Goal: Find specific page/section

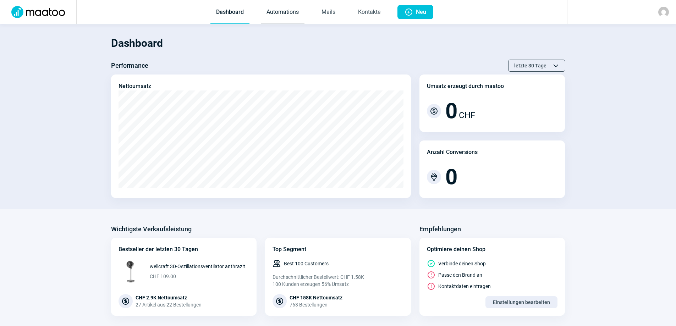
click at [288, 15] on link "Automations" at bounding box center [283, 12] width 44 height 23
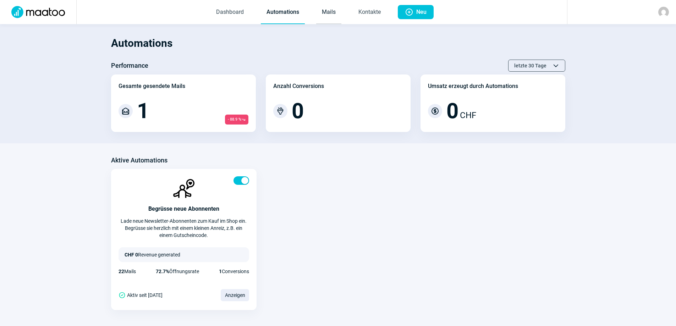
click at [323, 9] on link "Mails" at bounding box center [328, 12] width 25 height 23
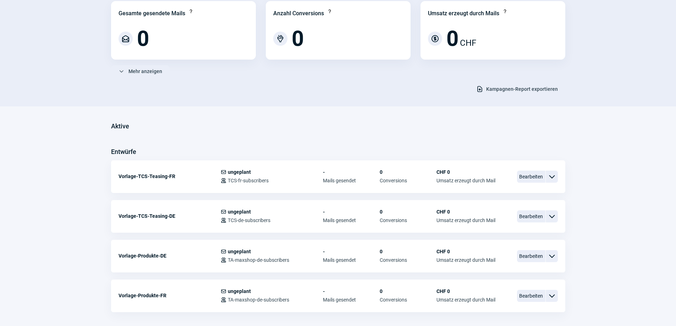
scroll to position [106, 0]
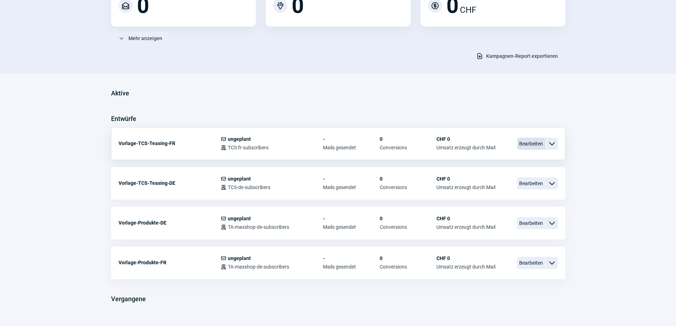
click at [527, 142] on span "Bearbeiten" at bounding box center [531, 144] width 28 height 12
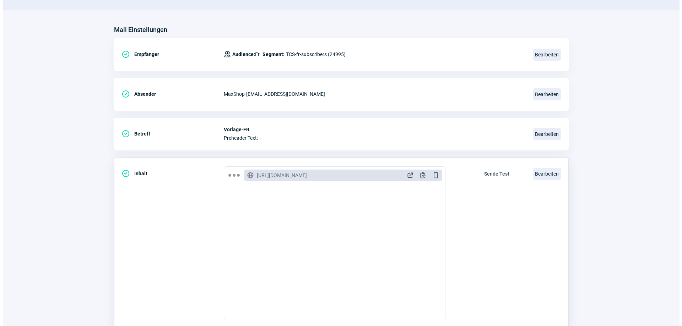
scroll to position [71, 0]
click at [549, 174] on span "Bearbeiten" at bounding box center [544, 173] width 28 height 12
